Goal: Find specific page/section

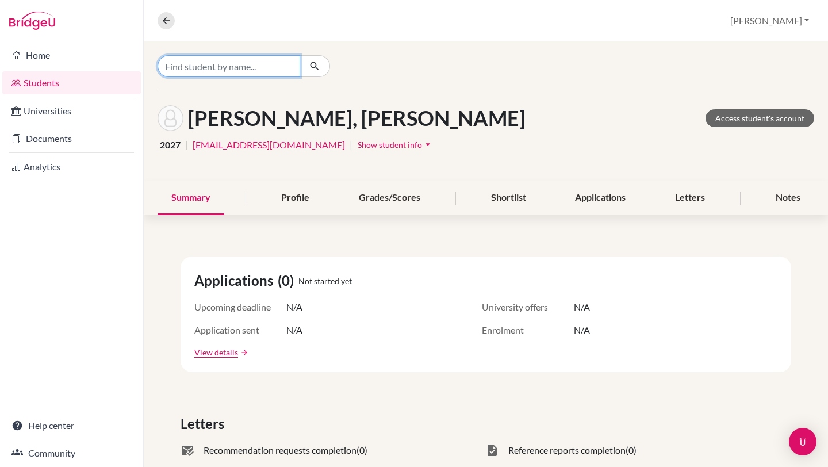
click at [248, 72] on input "Find student by name..." at bounding box center [228, 66] width 143 height 22
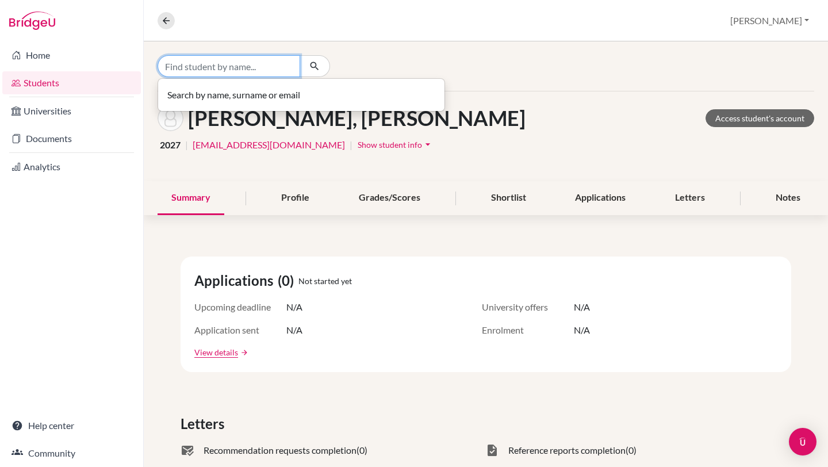
click at [248, 72] on input "Find student by name..." at bounding box center [228, 66] width 143 height 22
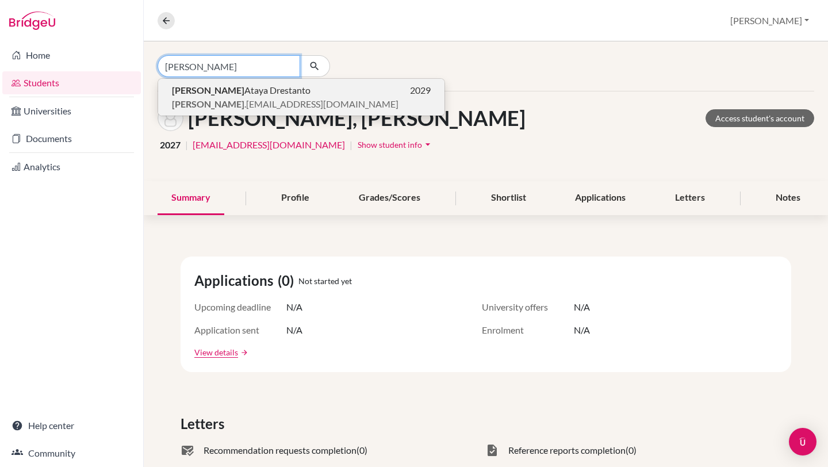
type input "[PERSON_NAME]"
click at [225, 101] on span "[PERSON_NAME] .[EMAIL_ADDRESS][DOMAIN_NAME]" at bounding box center [285, 104] width 226 height 14
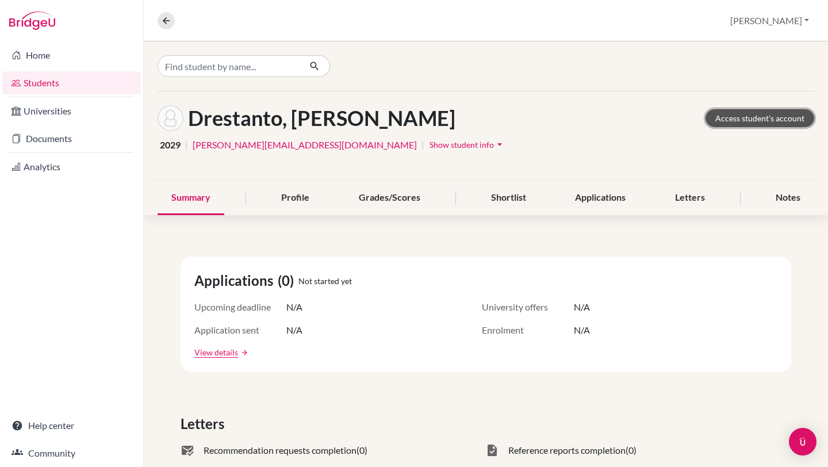
click at [785, 120] on link "Access student's account" at bounding box center [759, 118] width 109 height 18
